Goal: Information Seeking & Learning: Learn about a topic

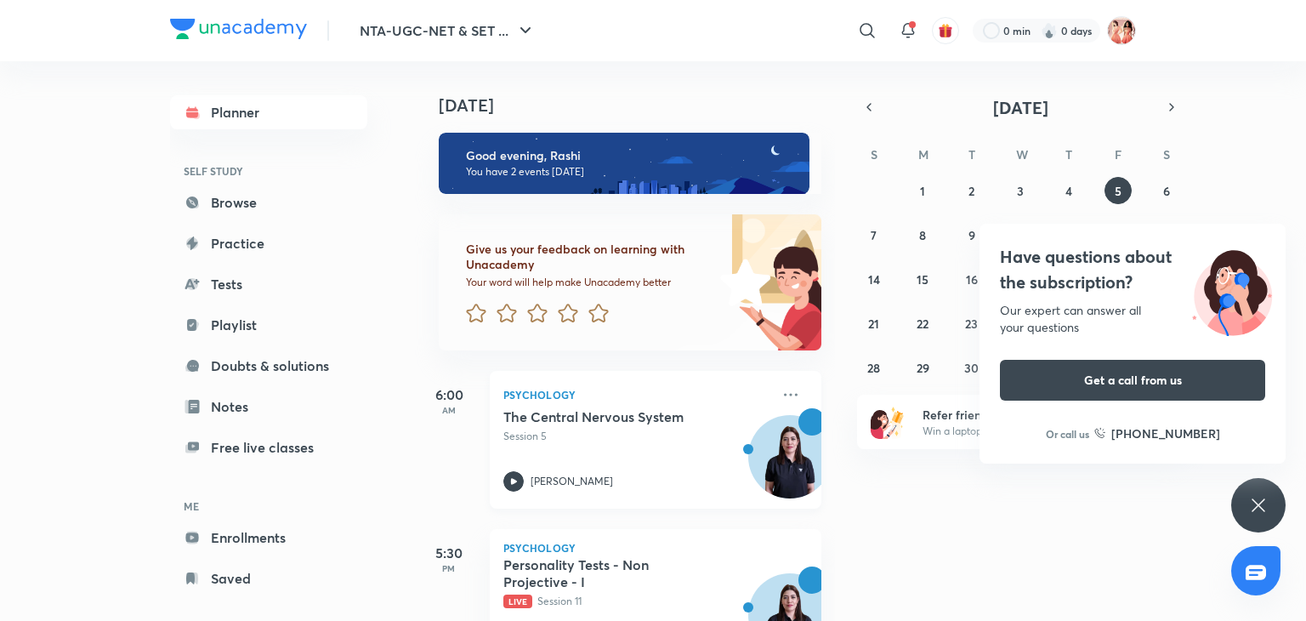
click at [708, 438] on p "Session 5" at bounding box center [636, 436] width 267 height 15
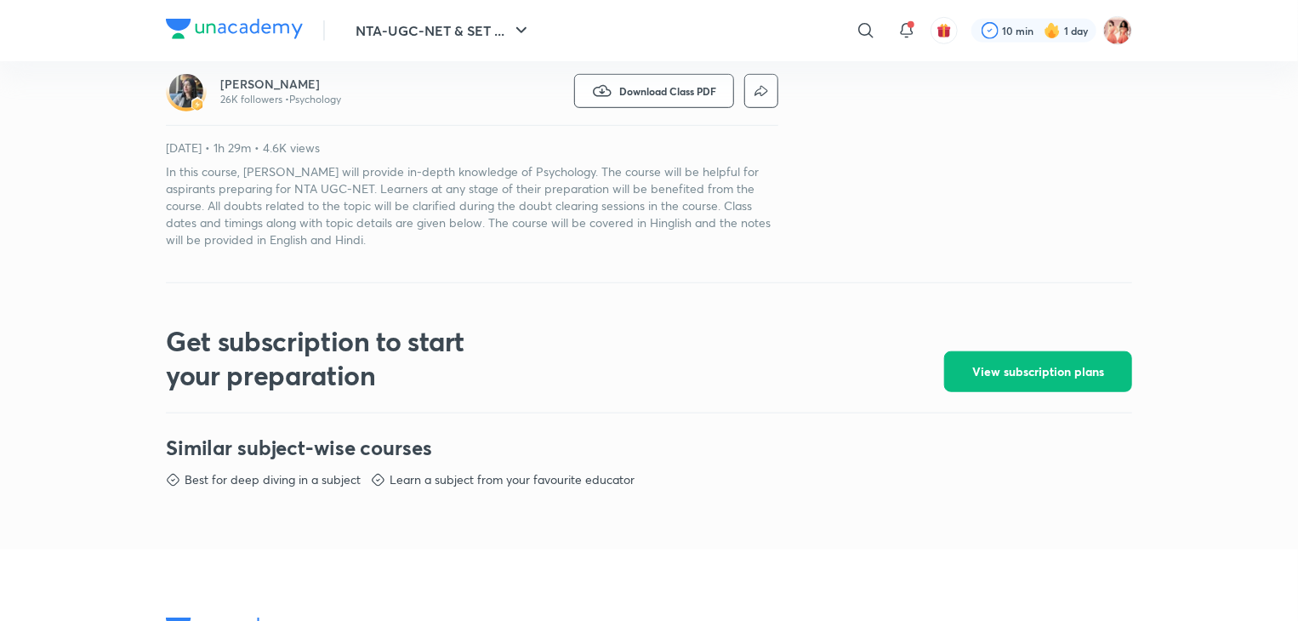
scroll to position [543, 0]
